Goal: Transaction & Acquisition: Purchase product/service

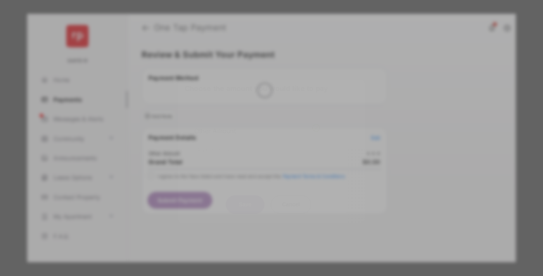
click at [257, 124] on div "Other Amount" at bounding box center [257, 130] width 126 height 13
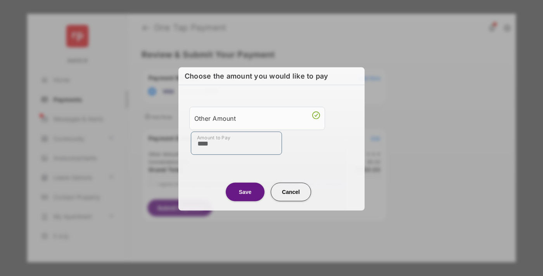
type input "****"
click at [245, 191] on button "Save" at bounding box center [245, 192] width 39 height 19
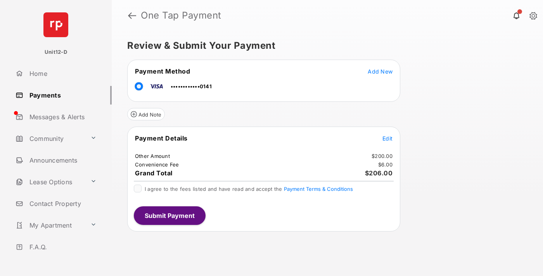
click at [387, 138] on span "Edit" at bounding box center [387, 138] width 10 height 7
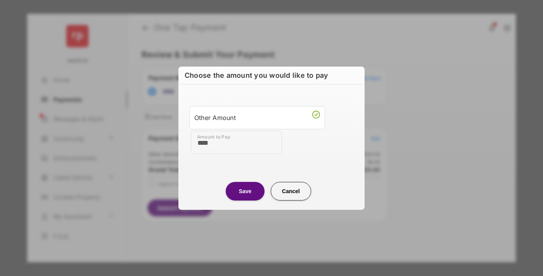
click at [245, 191] on button "Save" at bounding box center [245, 191] width 39 height 19
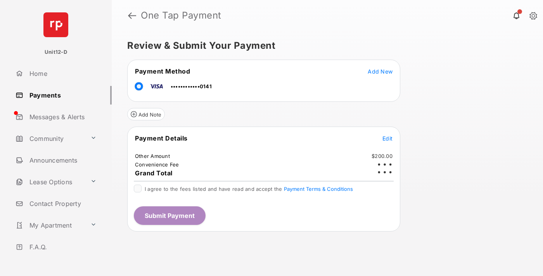
click at [169, 216] on button "Submit Payment" at bounding box center [170, 216] width 72 height 19
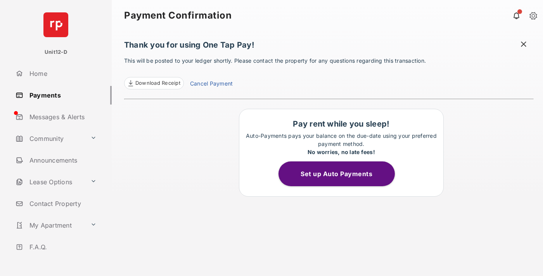
click at [341, 174] on button "Set up Auto Payments" at bounding box center [336, 174] width 116 height 25
